Goal: Register for event/course

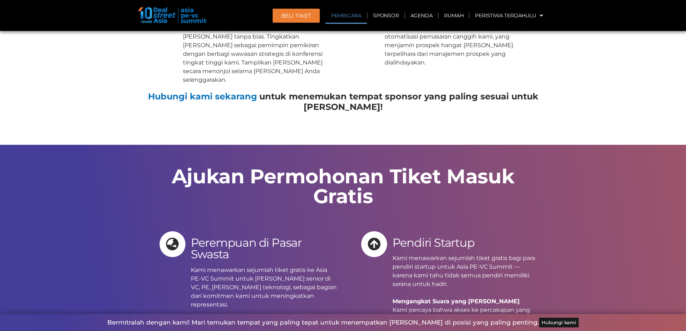
scroll to position [7609, 0]
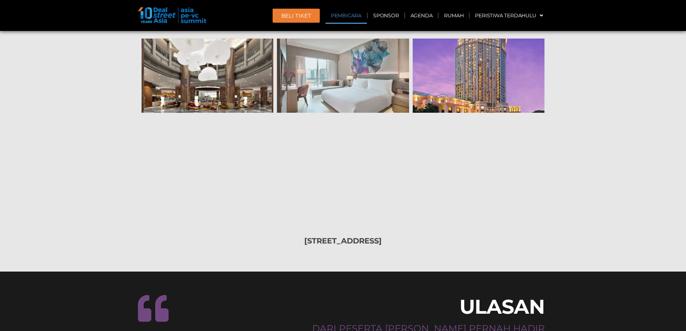
scroll to position [8692, 0]
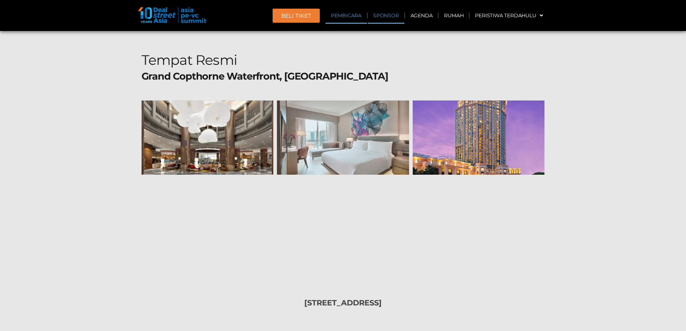
click at [385, 14] on font "Sponsor" at bounding box center [386, 15] width 26 height 6
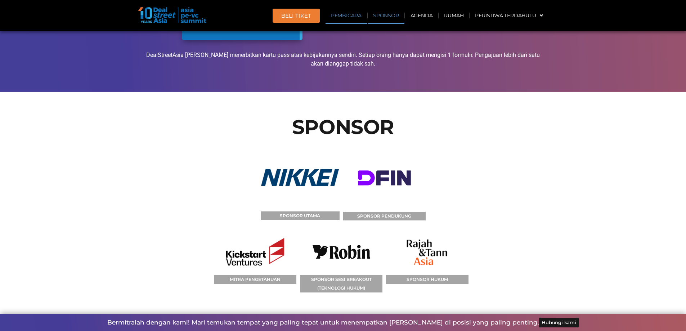
scroll to position [7918, 0]
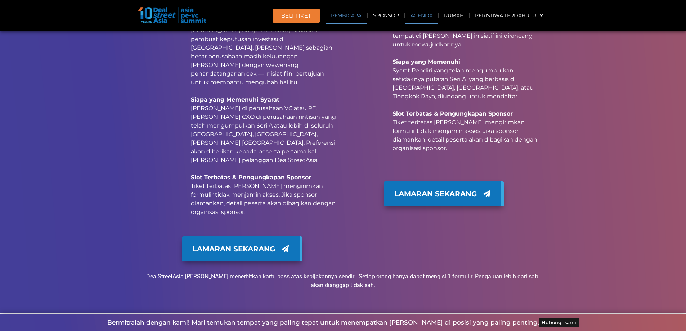
click at [415, 16] on font "Agenda" at bounding box center [422, 15] width 22 height 6
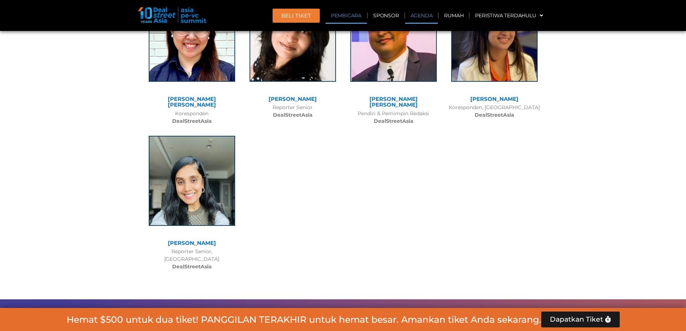
scroll to position [391, 0]
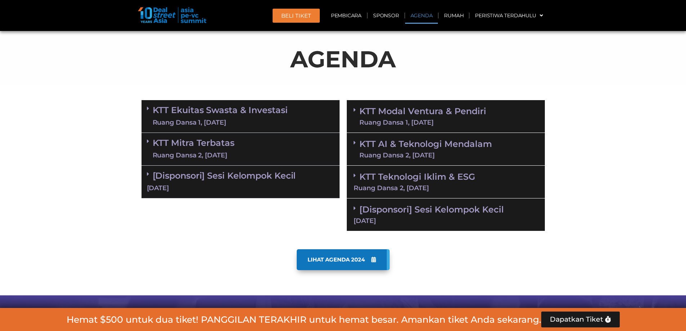
click at [456, 115] on font "KTT Modal Ventura & Pendiri" at bounding box center [423, 111] width 127 height 10
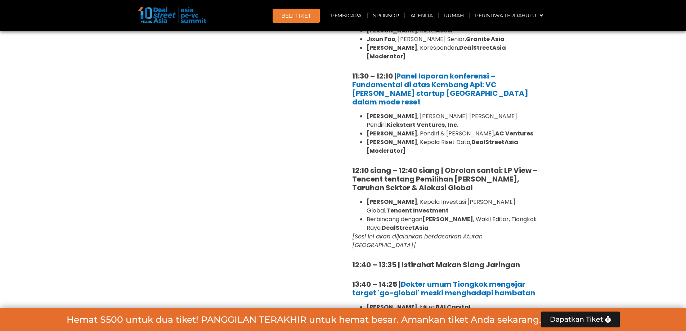
scroll to position [499, 0]
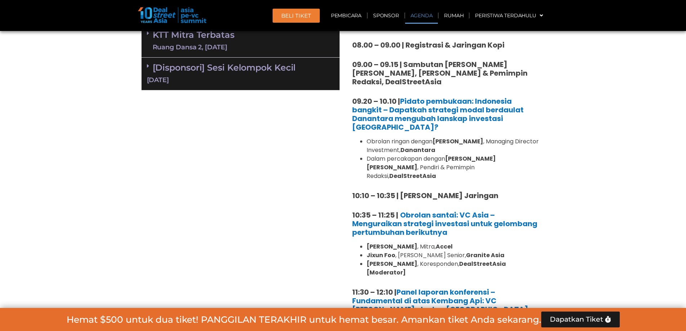
click at [303, 17] on font "BELI Tiket" at bounding box center [296, 15] width 30 height 7
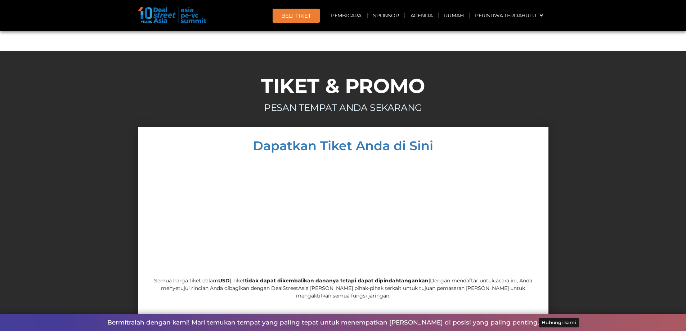
scroll to position [8044, 0]
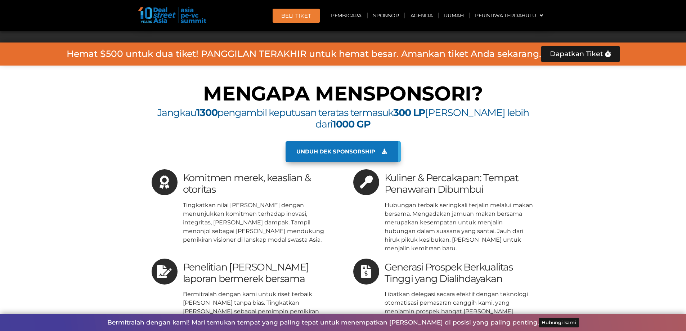
scroll to position [8369, 0]
click at [454, 17] on font "Rumah" at bounding box center [453, 15] width 19 height 6
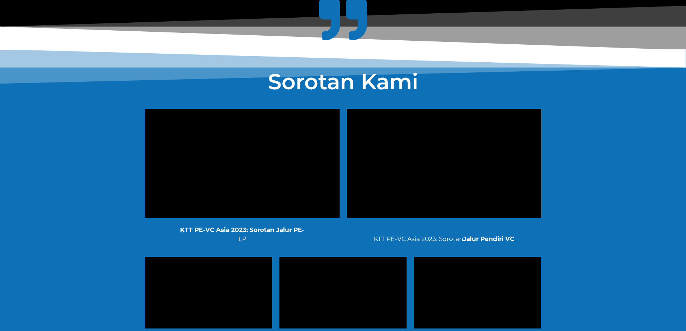
scroll to position [1405, 0]
